Goal: Task Accomplishment & Management: Complete application form

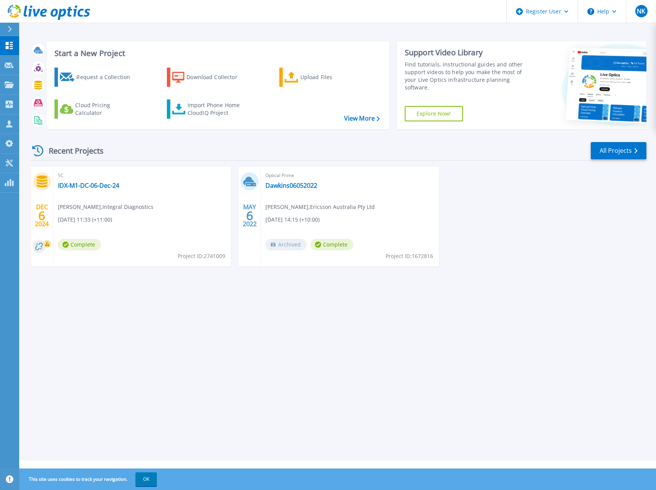
click at [136, 344] on div "Start a New Project Request a Collection Download Collector Upload Files Cloud …" at bounding box center [337, 230] width 637 height 460
click at [566, 12] on icon at bounding box center [566, 11] width 4 height 3
click at [583, 259] on div "DEC 6 2024 SC IDX-M1-DC-06-Dec-24 Mukesh Pandya , Integral Diagnostics 12/06/20…" at bounding box center [334, 224] width 623 height 115
click at [112, 78] on div "Request a Collection" at bounding box center [106, 76] width 61 height 15
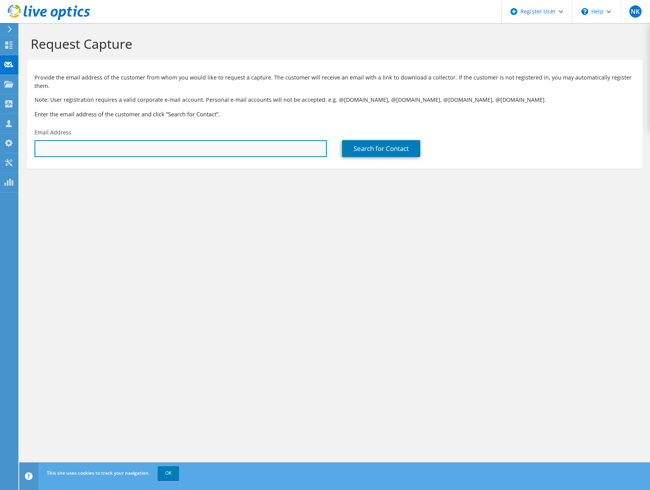
click at [84, 145] on input "text" at bounding box center [181, 148] width 292 height 17
click at [152, 150] on input "[PERSON_NAME]" at bounding box center [181, 148] width 292 height 17
paste input "[EMAIL_ADDRESS][DOMAIN_NAME]"
type input "[PERSON_NAME][EMAIL_ADDRESS][DOMAIN_NAME]"
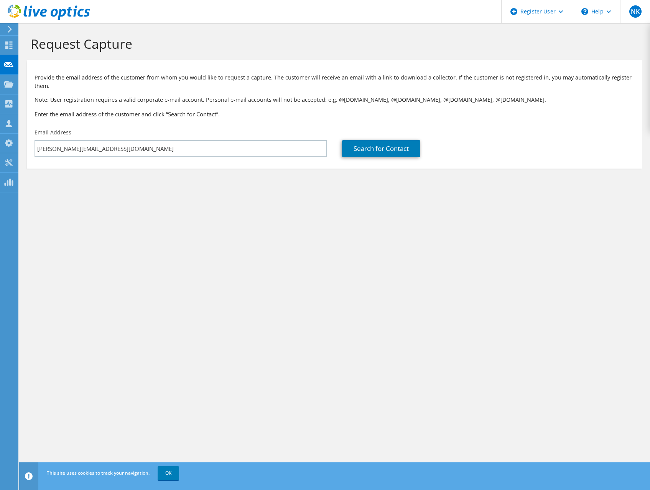
click at [219, 201] on section "Request Capture Provide the email address of the customer from whom you would l…" at bounding box center [334, 115] width 631 height 184
click at [378, 147] on link "Search for Contact" at bounding box center [381, 148] width 78 height 17
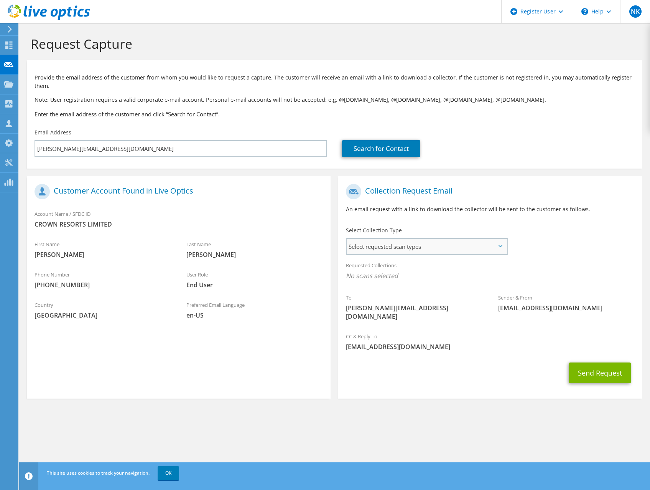
click at [481, 246] on span "Select requested scan types" at bounding box center [427, 246] width 160 height 15
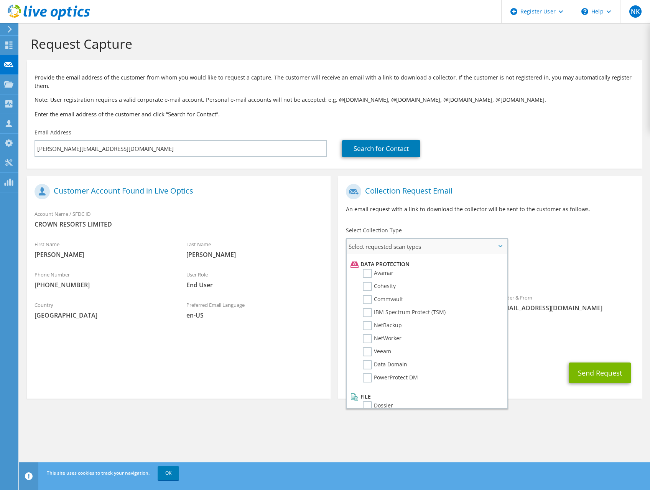
scroll to position [339, 0]
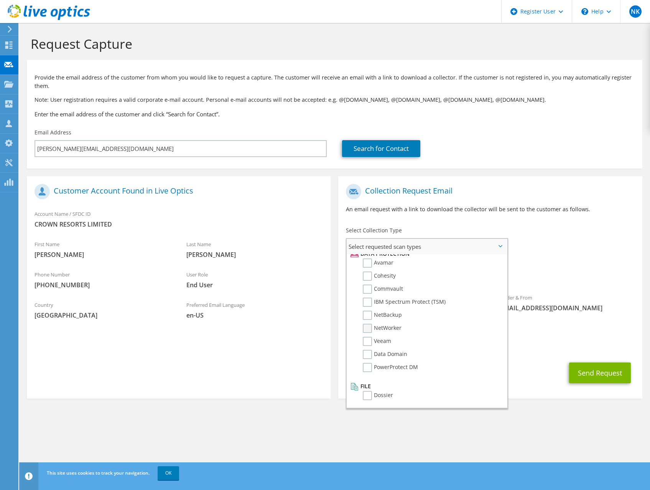
click at [365, 325] on label "NetWorker" at bounding box center [382, 327] width 39 height 9
click at [0, 0] on input "NetWorker" at bounding box center [0, 0] width 0 height 0
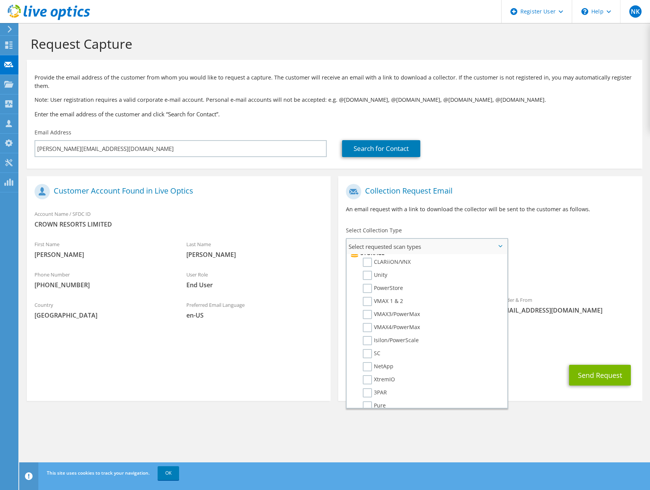
scroll to position [147, 0]
click at [504, 244] on span "Select requested scan types" at bounding box center [427, 246] width 160 height 15
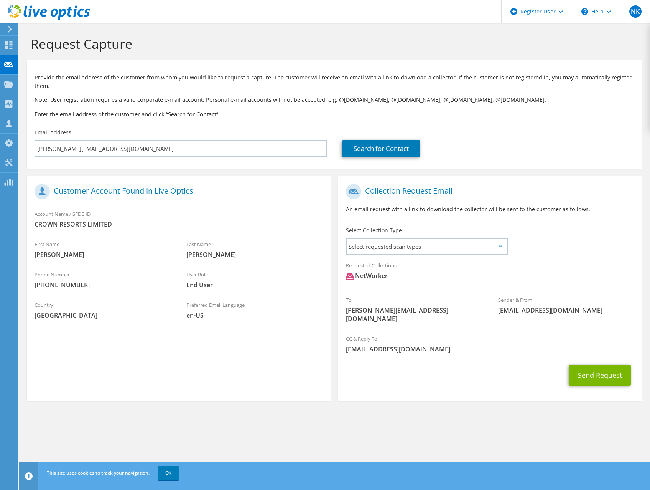
click at [556, 243] on div "To [PERSON_NAME][EMAIL_ADDRESS][DOMAIN_NAME] Sender & From [EMAIL_ADDRESS][DOMA…" at bounding box center [490, 255] width 304 height 150
click at [609, 364] on button "Send Request" at bounding box center [600, 374] width 62 height 21
